Goal: Task Accomplishment & Management: Manage account settings

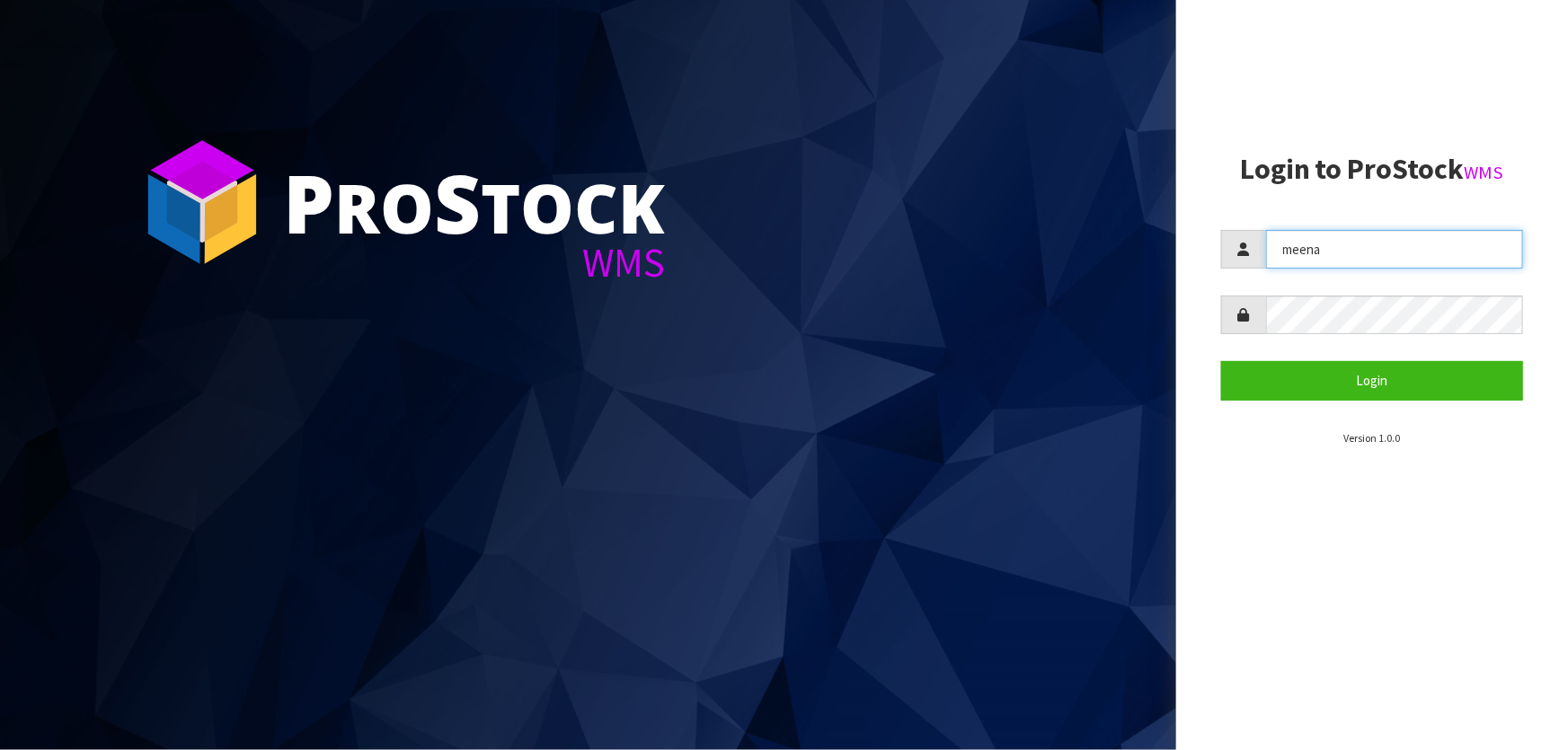
click at [1374, 262] on input "meena" at bounding box center [1394, 249] width 257 height 39
type input "[PERSON_NAME]"
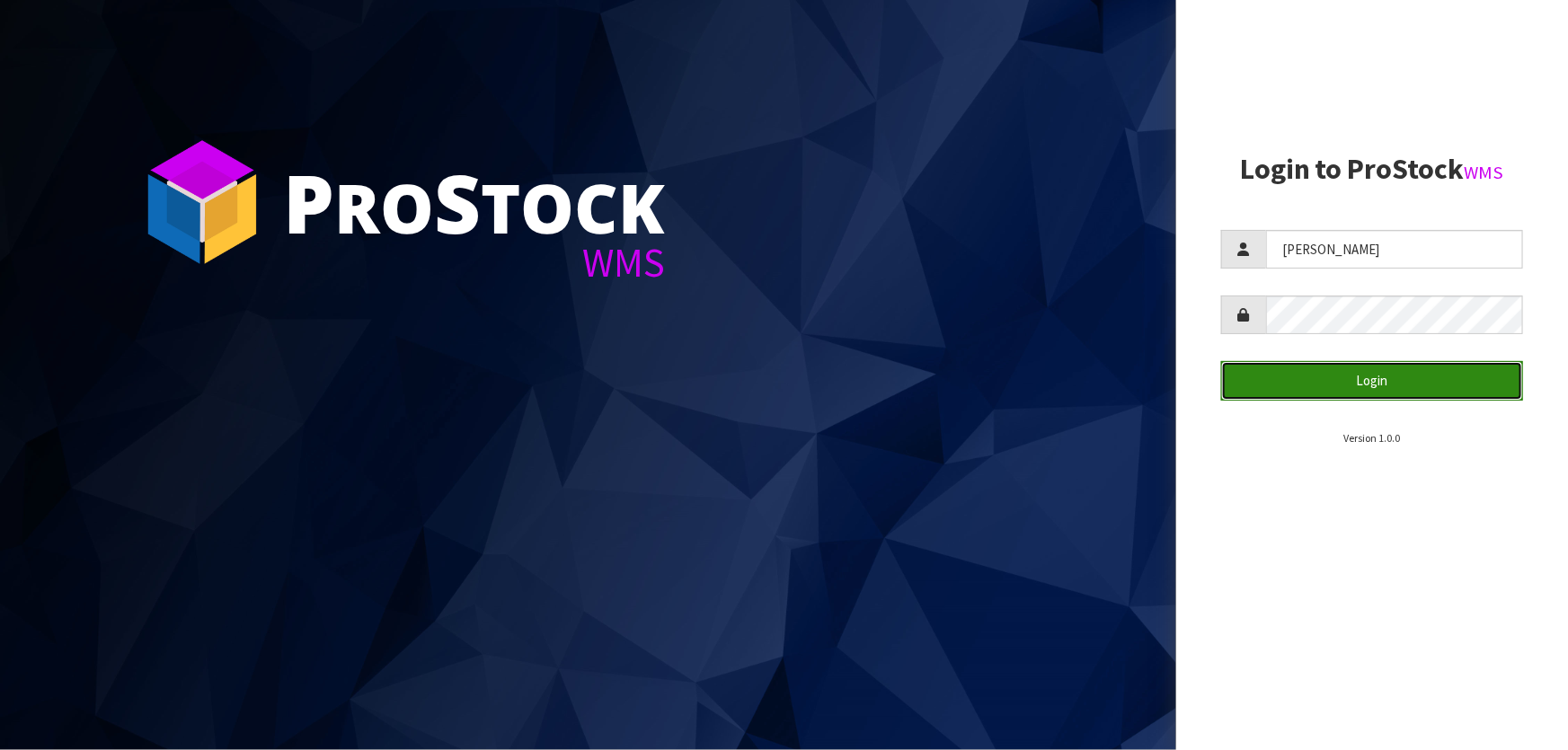
click at [1373, 381] on button "Login" at bounding box center [1372, 380] width 302 height 39
